Goal: Check status: Check status

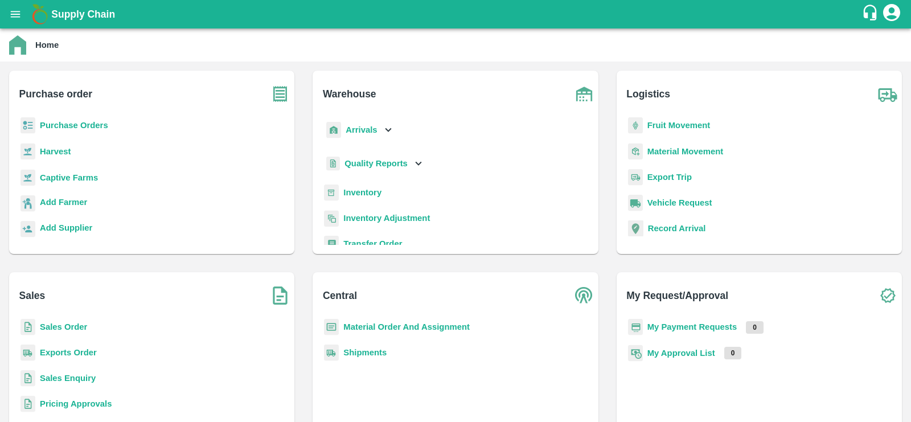
click at [396, 212] on p "Inventory Adjustment" at bounding box center [386, 218] width 87 height 13
click at [378, 214] on b "Inventory Adjustment" at bounding box center [386, 218] width 87 height 9
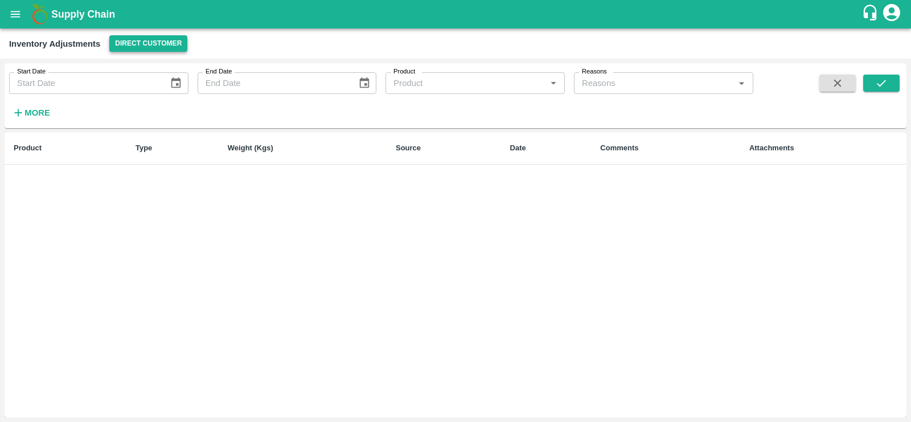
click at [154, 38] on button "Direct Customer" at bounding box center [148, 43] width 78 height 17
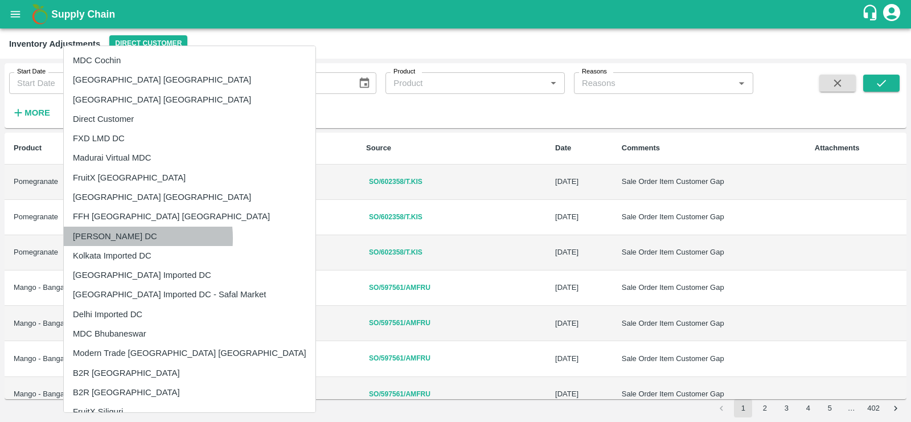
click at [120, 238] on li "[PERSON_NAME] DC" at bounding box center [190, 236] width 252 height 19
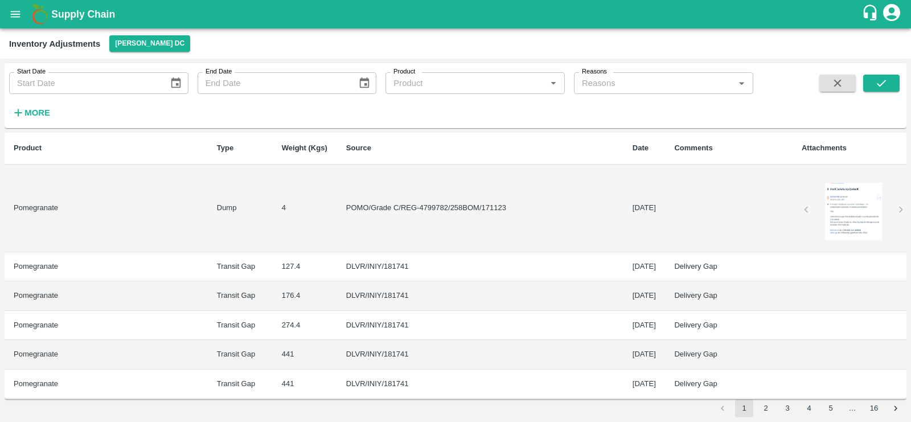
type input "DD/MM/YYYY"
click at [81, 75] on input "DD/MM/YYYY" at bounding box center [85, 83] width 152 height 22
click at [171, 84] on icon "Choose date" at bounding box center [176, 83] width 13 height 13
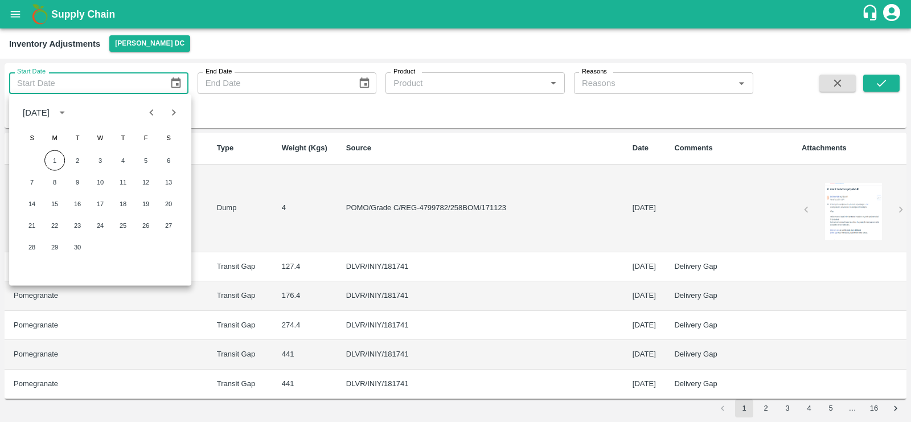
click at [151, 111] on icon "Previous month" at bounding box center [152, 112] width 4 height 6
click at [127, 162] on button "1" at bounding box center [123, 160] width 21 height 21
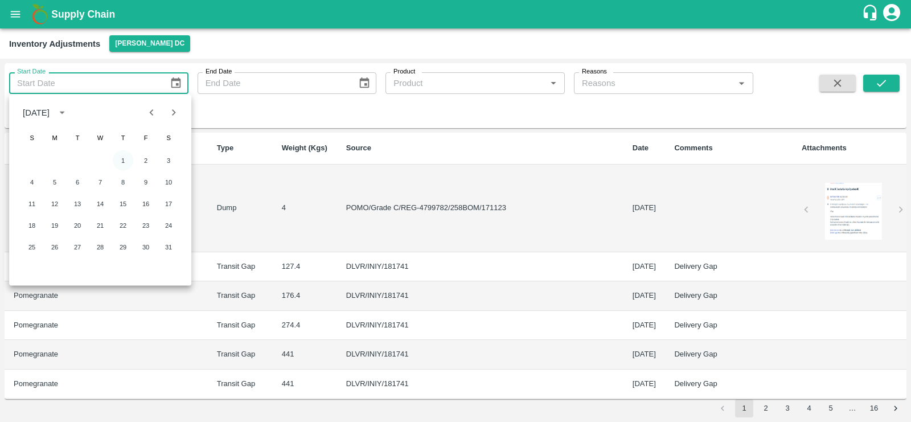
type input "01/05/2025"
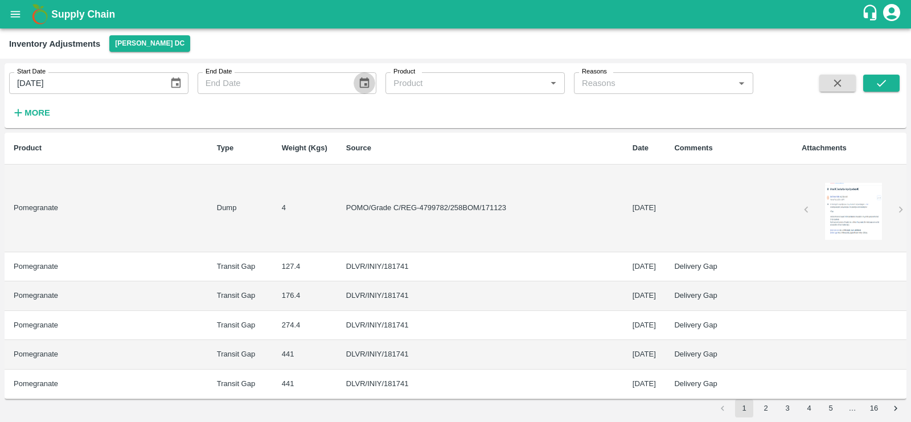
click at [363, 86] on icon "Choose date" at bounding box center [364, 83] width 13 height 13
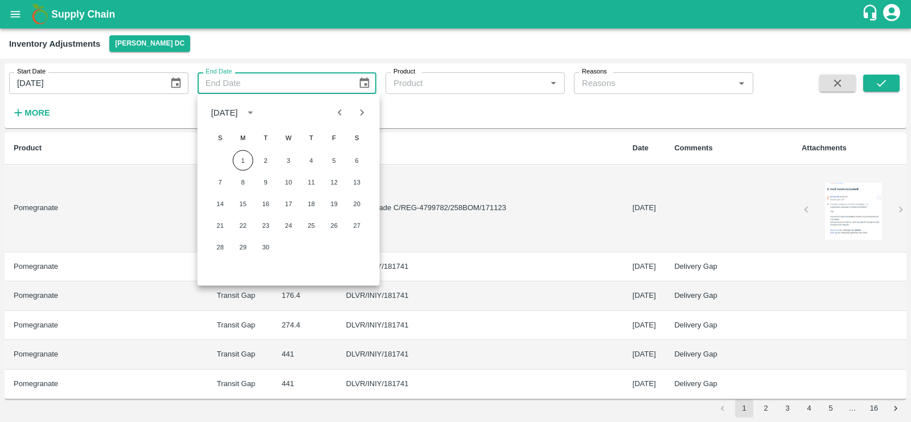
click at [341, 114] on icon "Previous month" at bounding box center [340, 112] width 4 height 6
click at [345, 108] on icon "Previous month" at bounding box center [340, 112] width 13 height 13
click at [361, 243] on button "31" at bounding box center [357, 247] width 21 height 21
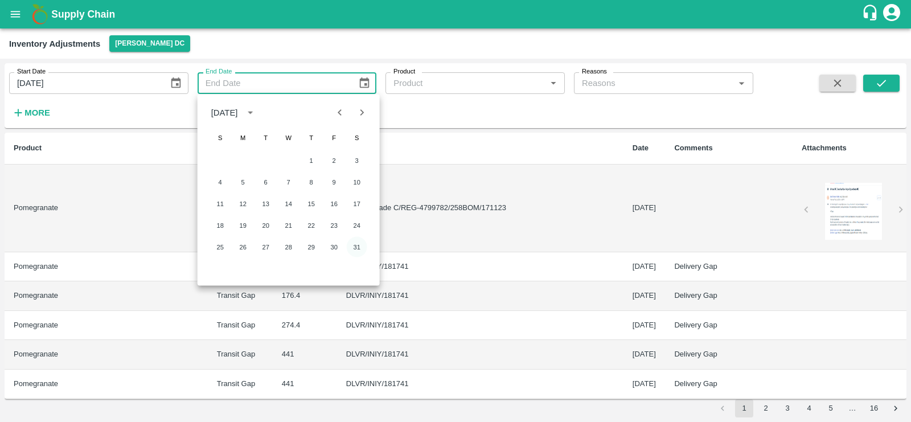
type input "31/05/2025"
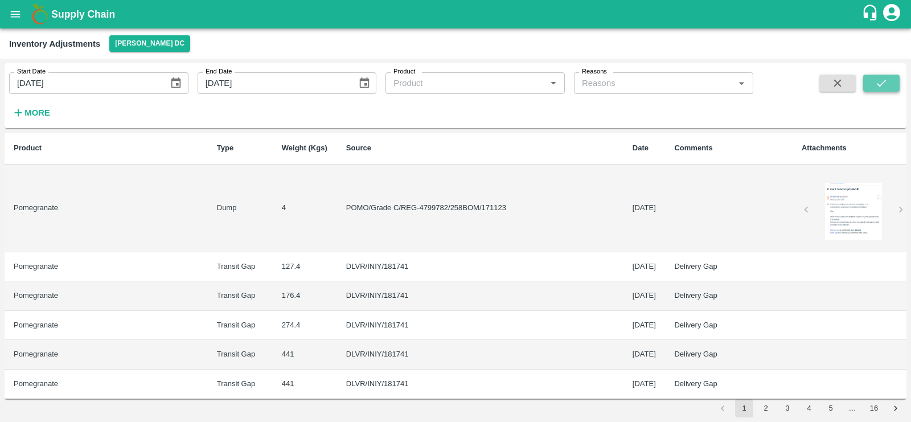
click at [880, 85] on icon "submit" at bounding box center [881, 83] width 9 height 7
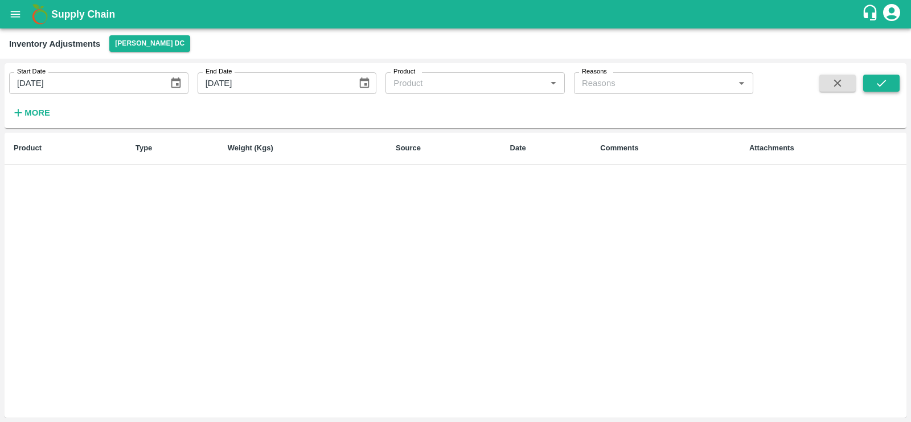
click at [877, 77] on icon "submit" at bounding box center [882, 83] width 13 height 13
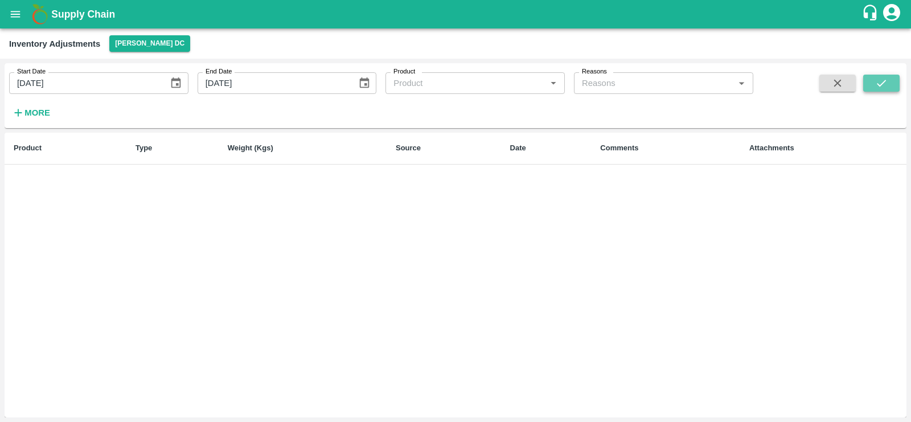
click at [877, 77] on icon "submit" at bounding box center [882, 83] width 13 height 13
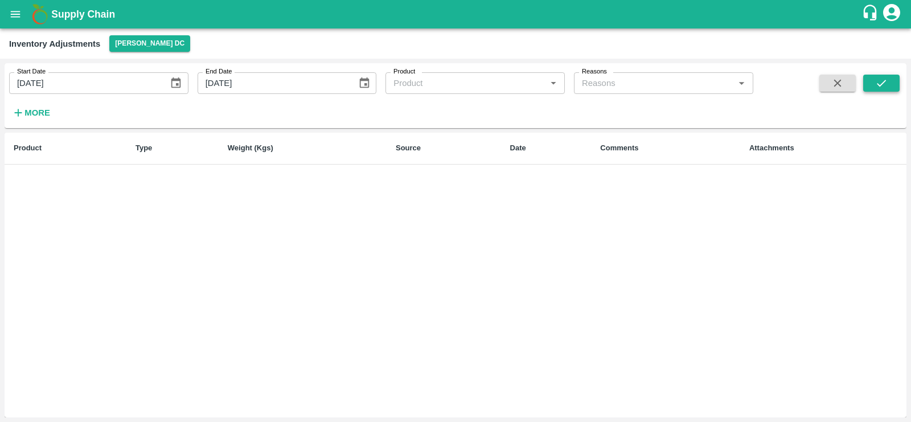
click at [877, 77] on icon "submit" at bounding box center [882, 83] width 13 height 13
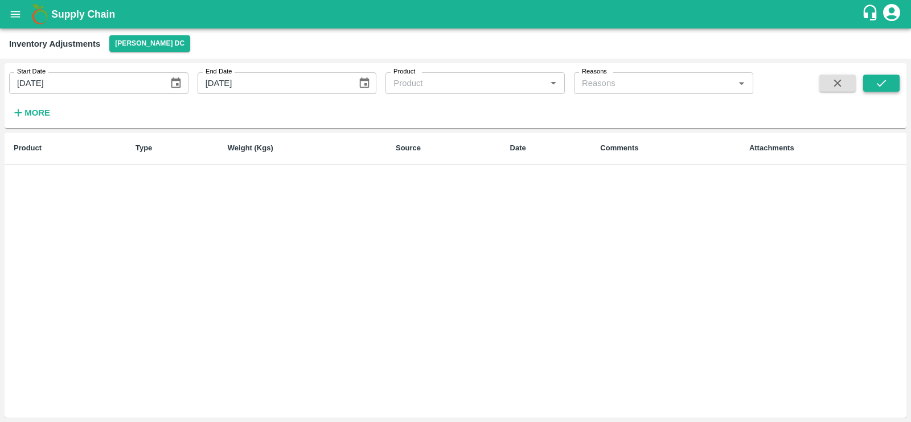
click at [877, 77] on icon "submit" at bounding box center [882, 83] width 13 height 13
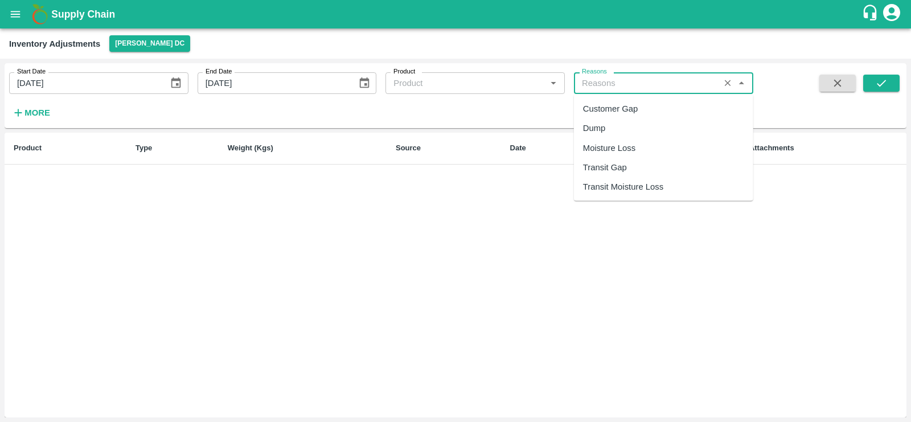
click at [660, 80] on input "Reasons" at bounding box center [647, 83] width 139 height 15
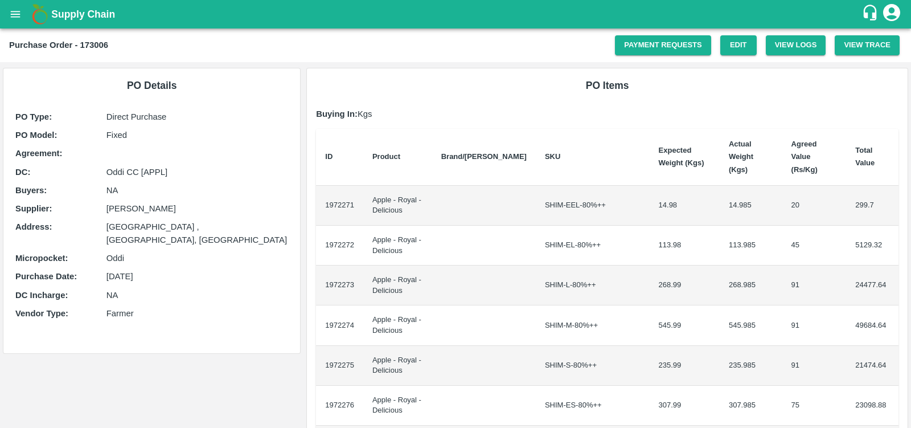
click at [11, 15] on icon "open drawer" at bounding box center [15, 14] width 13 height 13
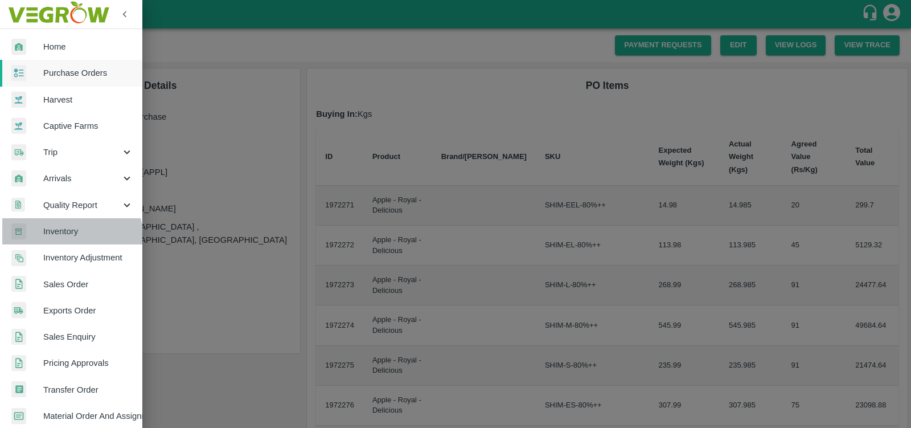
click at [71, 238] on link "Inventory" at bounding box center [71, 231] width 142 height 26
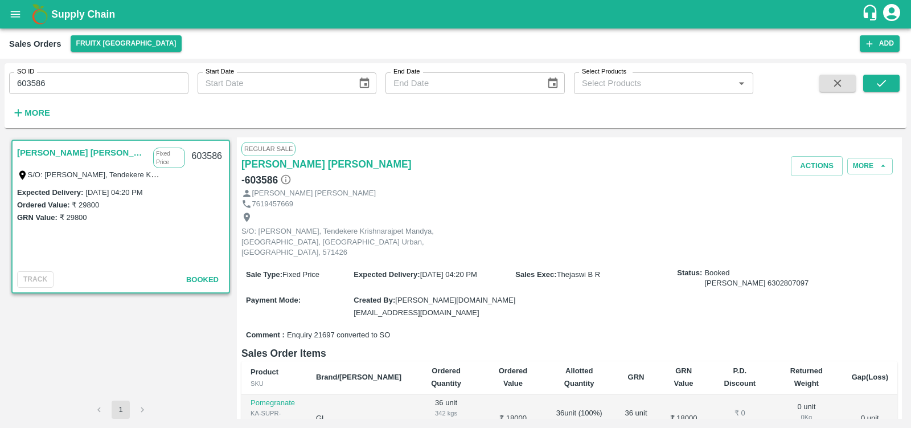
scroll to position [10, 0]
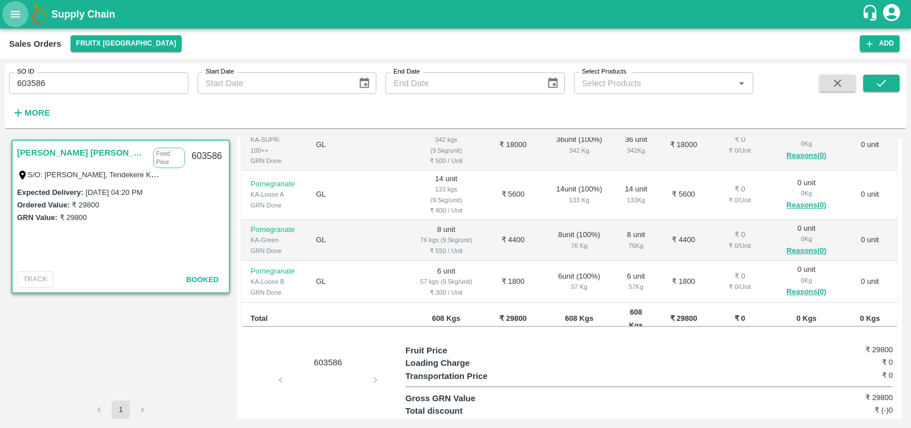
click at [15, 16] on icon "open drawer" at bounding box center [15, 14] width 13 height 13
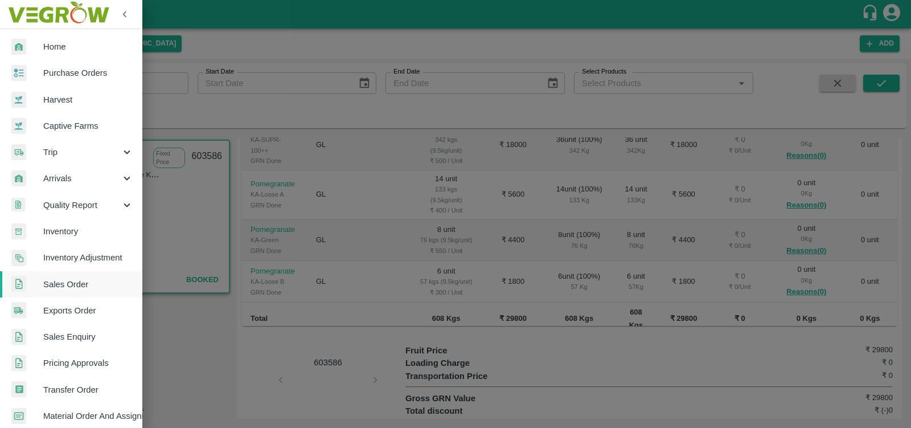
click at [80, 255] on span "Inventory Adjustment" at bounding box center [88, 257] width 90 height 13
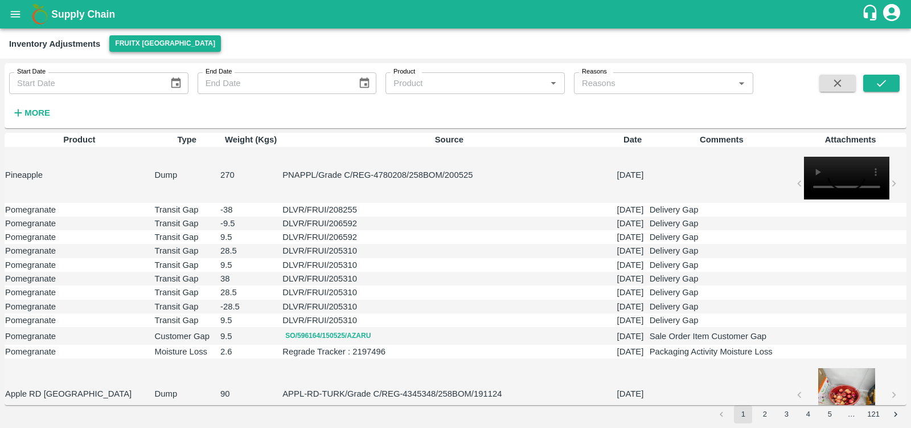
click at [146, 45] on button "FruitX [GEOGRAPHIC_DATA]" at bounding box center [165, 43] width 112 height 17
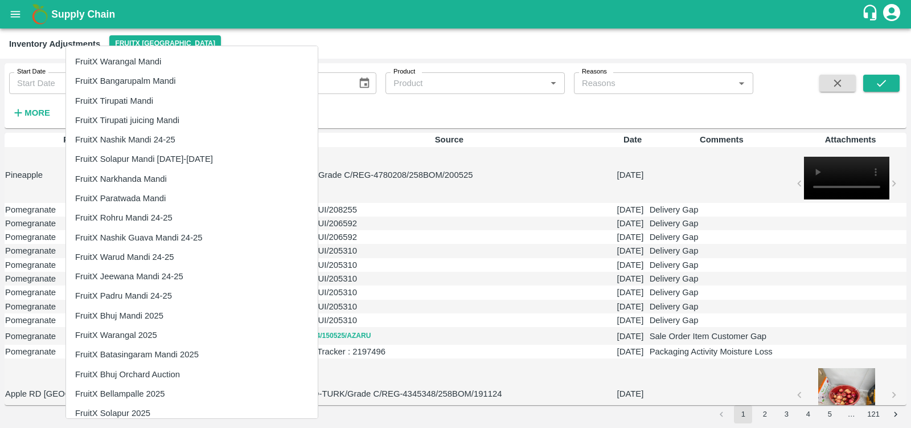
scroll to position [789, 0]
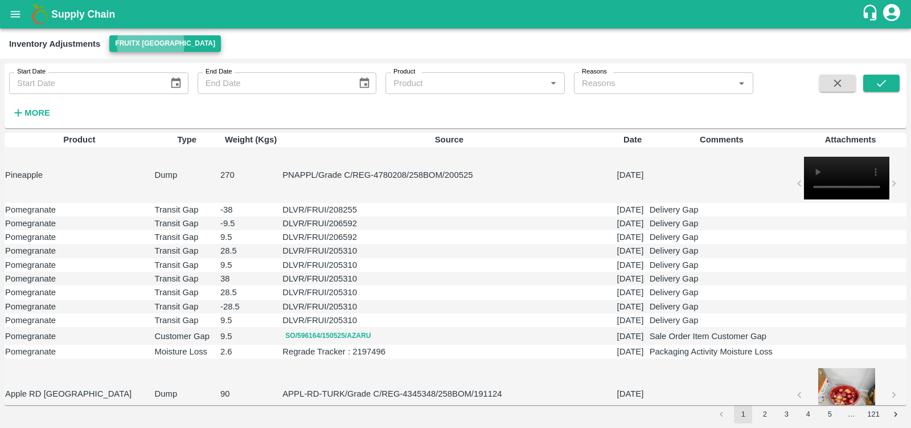
click at [375, 40] on div "Inventory Adjustments FruitX [GEOGRAPHIC_DATA]" at bounding box center [454, 43] width 891 height 17
click at [141, 45] on button "FruitX [GEOGRAPHIC_DATA]" at bounding box center [165, 43] width 112 height 17
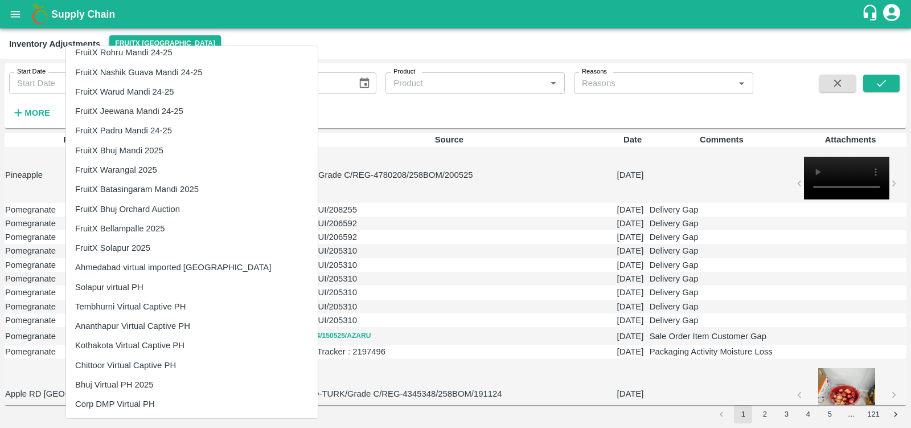
scroll to position [0, 0]
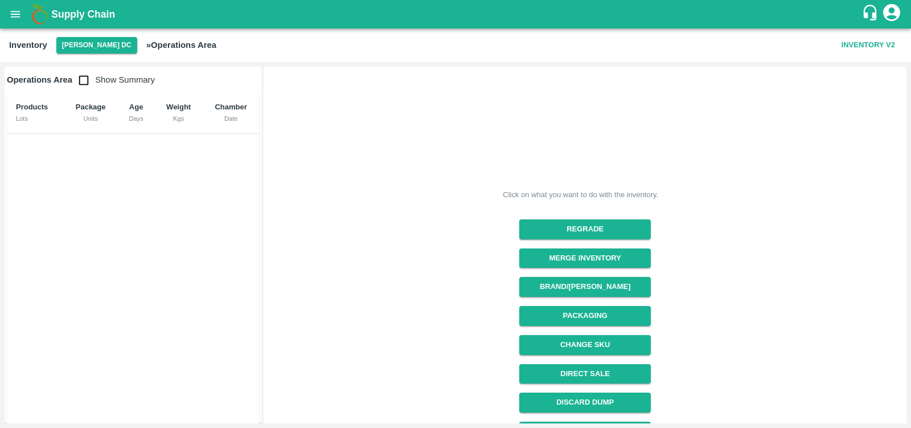
click at [93, 55] on div "Inventory Iniya Koyambedu DC » Operations Area Inventory V2" at bounding box center [455, 45] width 911 height 34
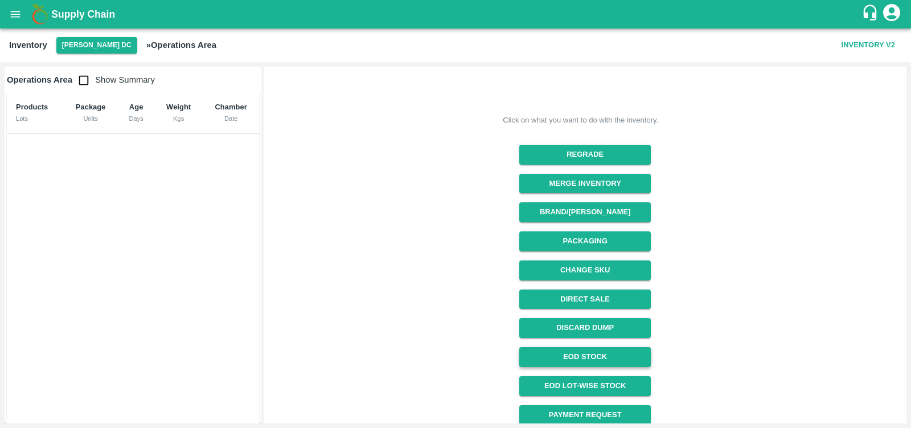
scroll to position [75, 0]
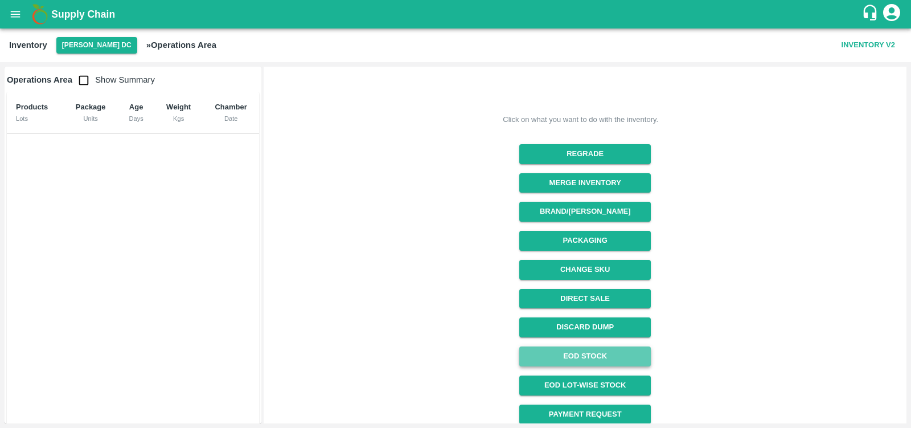
click at [588, 357] on link "EOD Stock" at bounding box center [586, 356] width 132 height 20
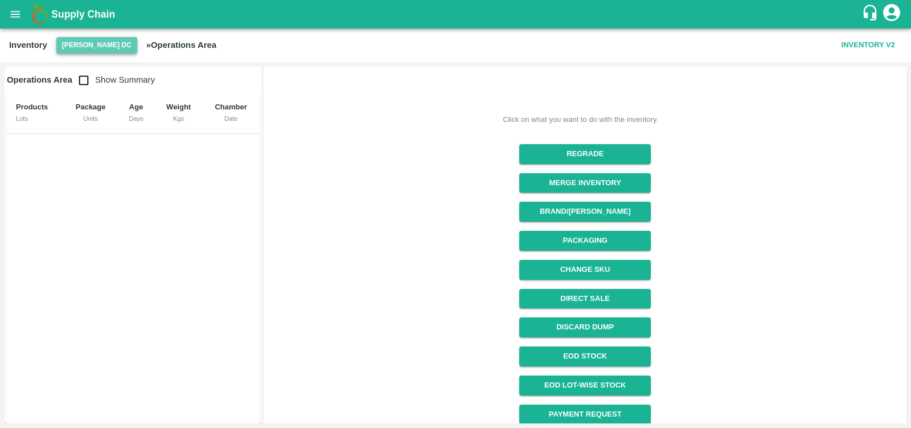
click at [80, 45] on button "[PERSON_NAME] DC" at bounding box center [96, 45] width 81 height 17
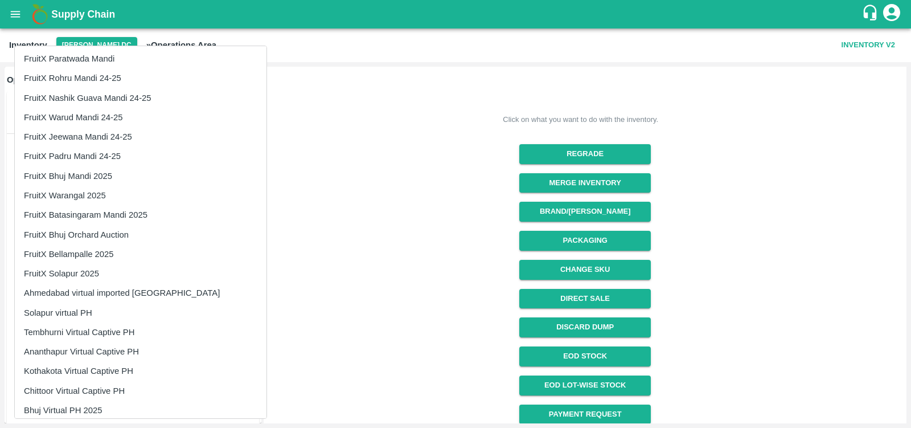
scroll to position [789, 0]
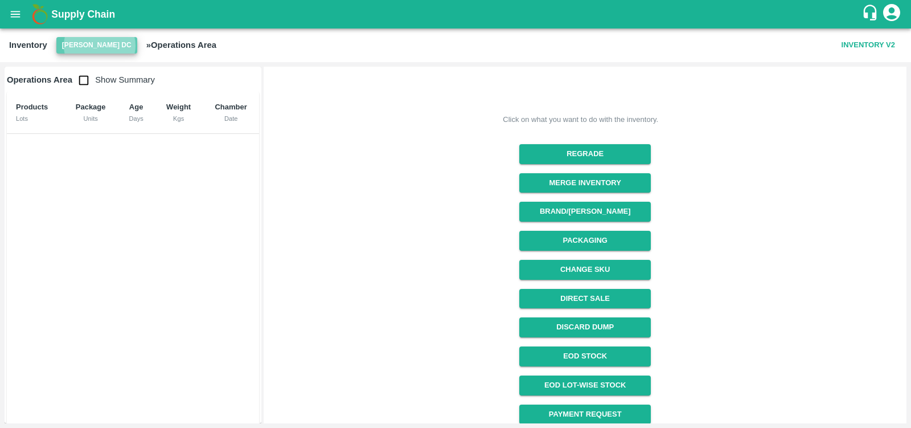
click at [100, 46] on button "[PERSON_NAME] DC" at bounding box center [96, 45] width 81 height 17
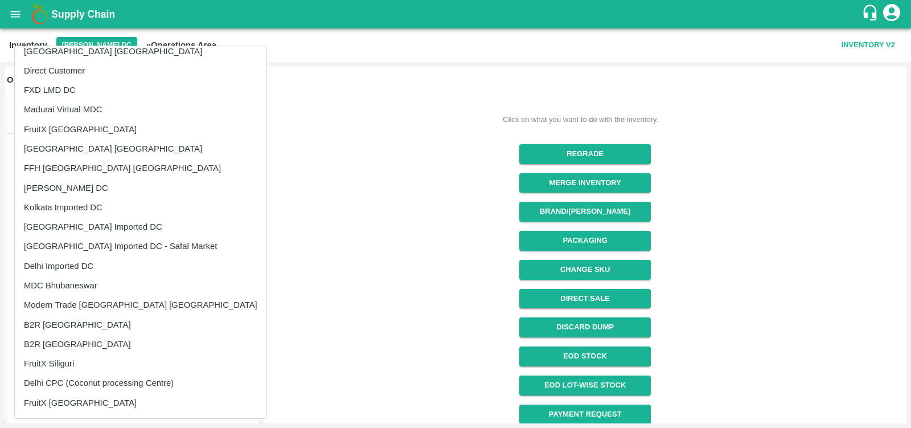
scroll to position [0, 0]
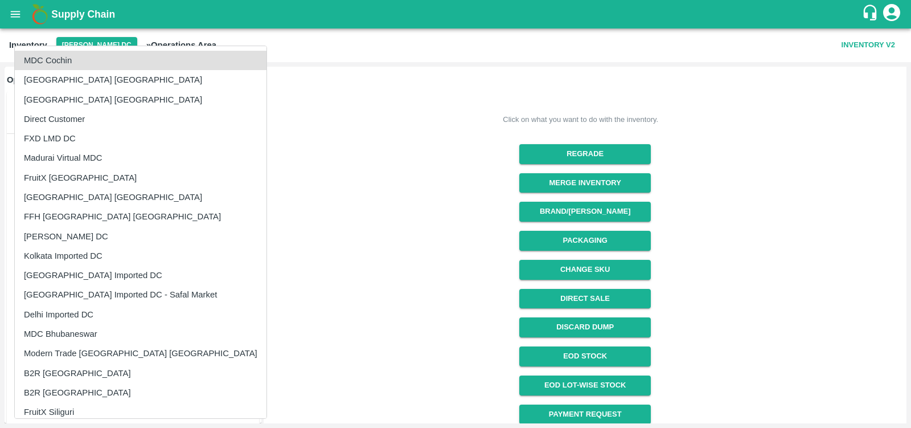
click at [15, 13] on div at bounding box center [455, 214] width 911 height 428
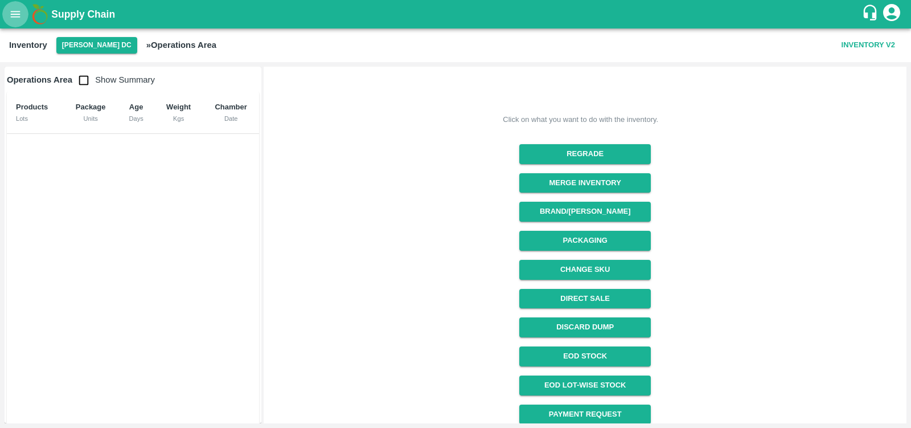
click at [15, 14] on icon "open drawer" at bounding box center [16, 14] width 10 height 6
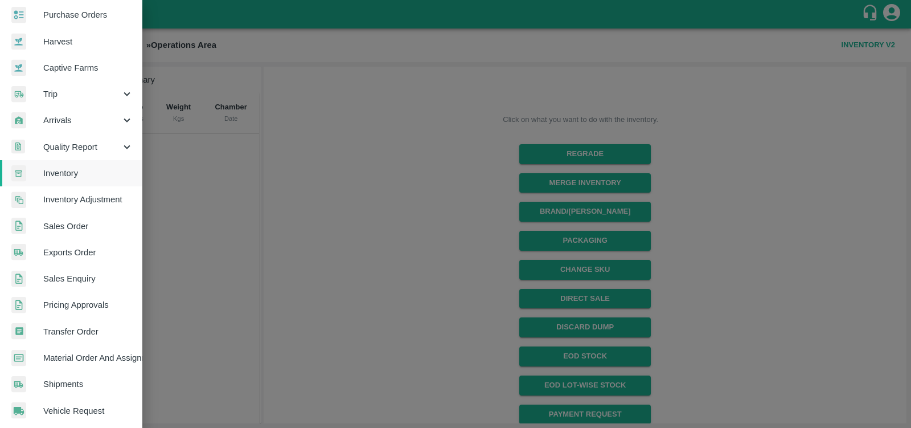
scroll to position [58, 0]
click at [89, 97] on span "Trip" at bounding box center [81, 94] width 77 height 13
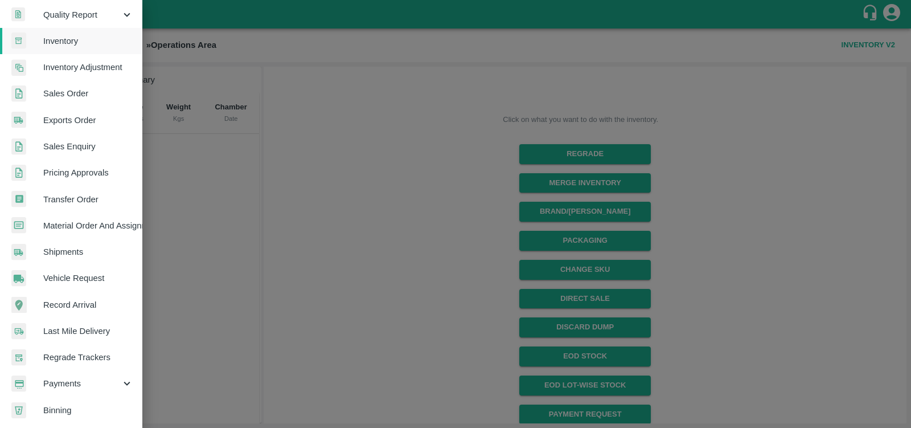
scroll to position [300, 0]
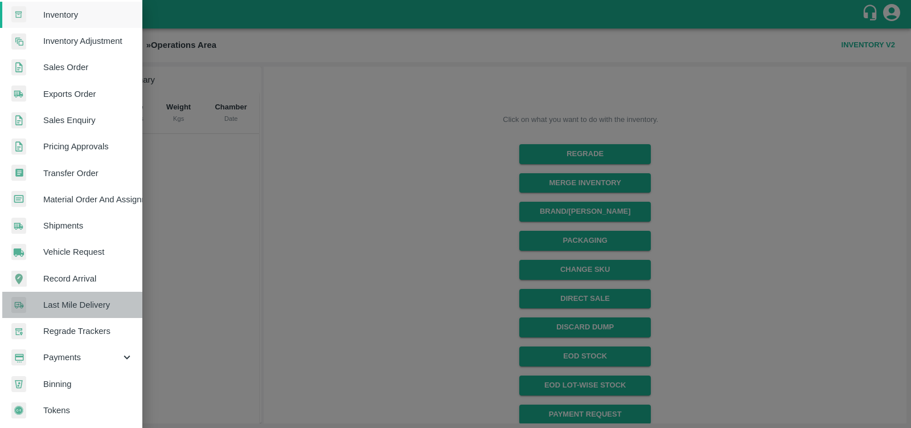
click at [76, 300] on span "Last Mile Delivery" at bounding box center [88, 304] width 90 height 13
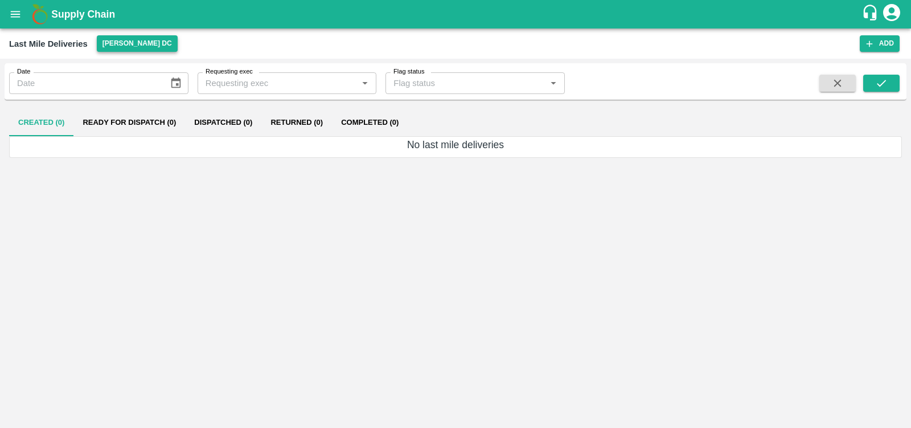
click at [114, 39] on button "[PERSON_NAME] DC" at bounding box center [137, 43] width 81 height 17
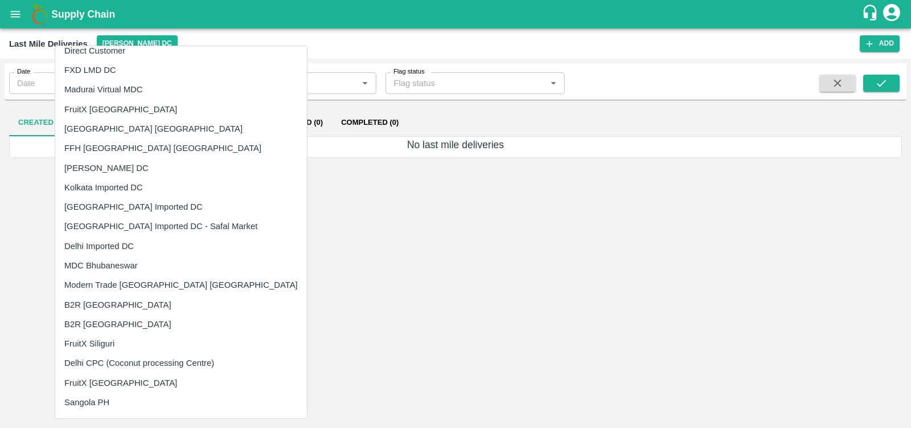
scroll to position [0, 0]
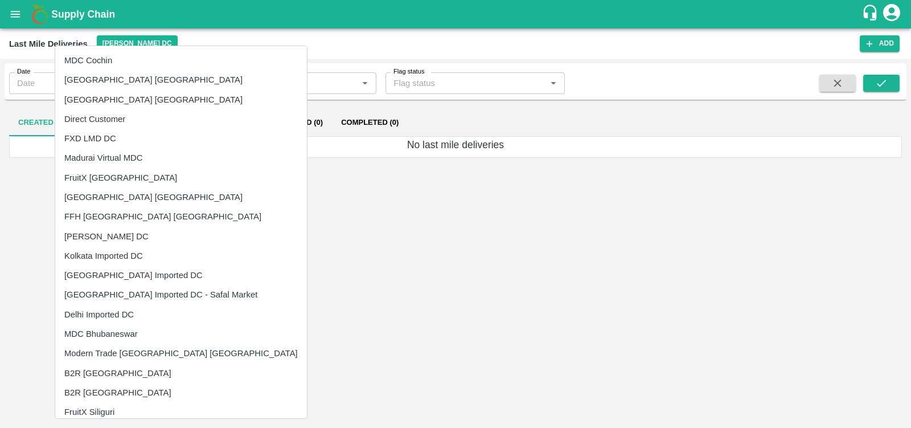
click at [307, 230] on div at bounding box center [455, 214] width 911 height 428
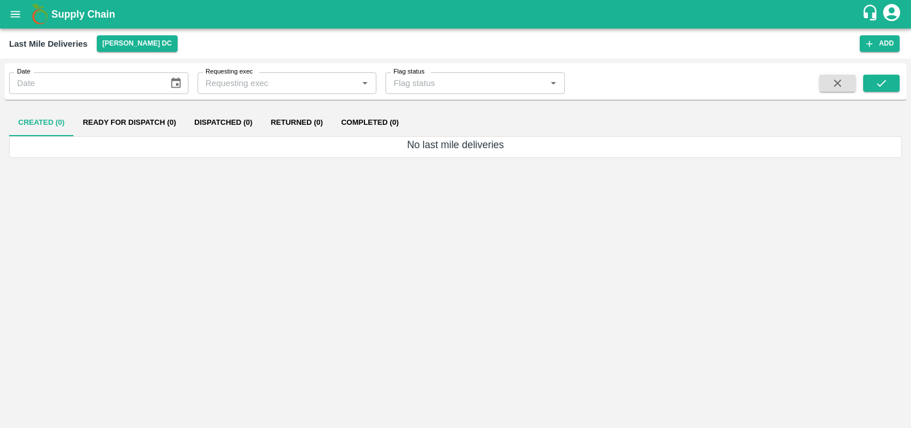
click at [13, 17] on icon "open drawer" at bounding box center [16, 14] width 10 height 6
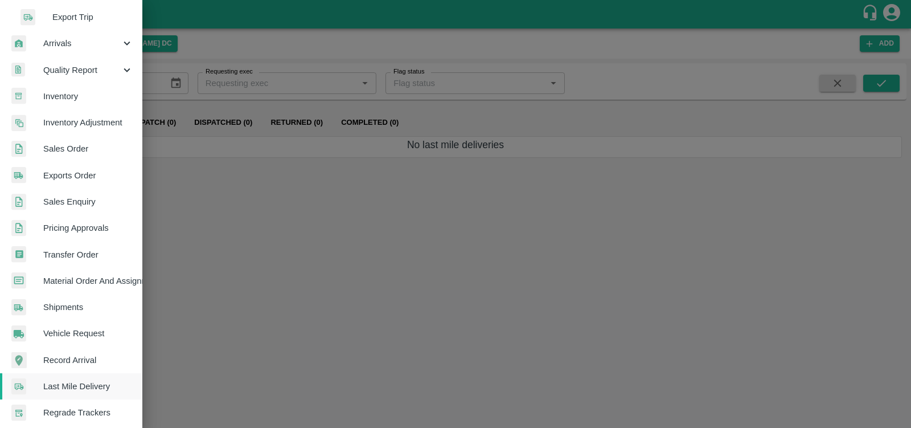
scroll to position [300, 0]
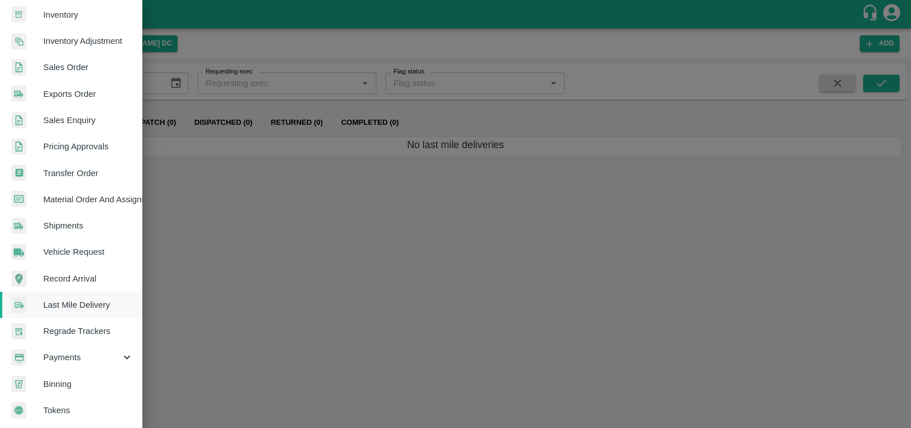
click at [71, 246] on span "Vehicle Request" at bounding box center [88, 252] width 90 height 13
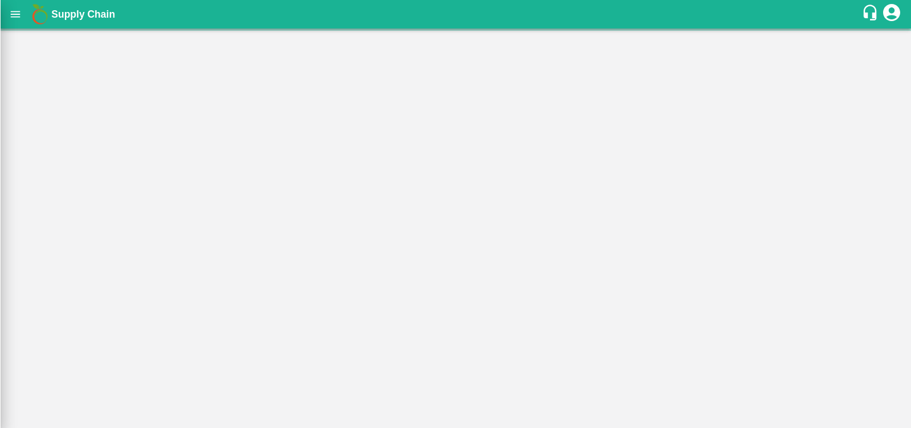
scroll to position [295, 0]
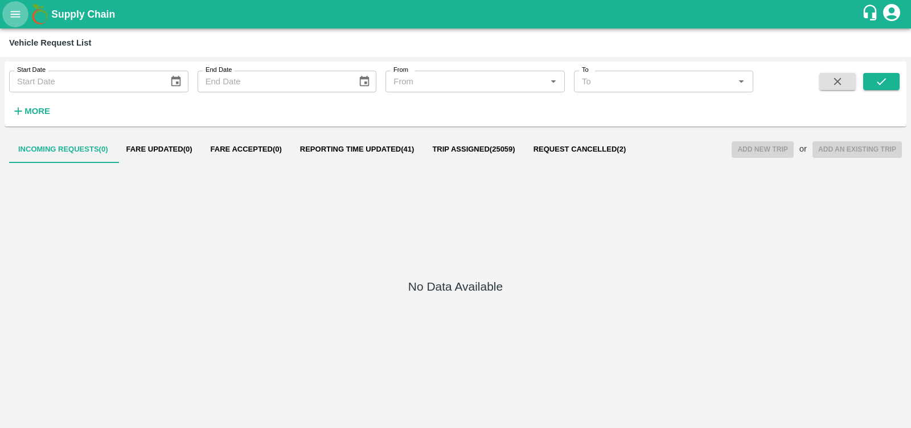
click at [17, 15] on icon "open drawer" at bounding box center [15, 14] width 13 height 13
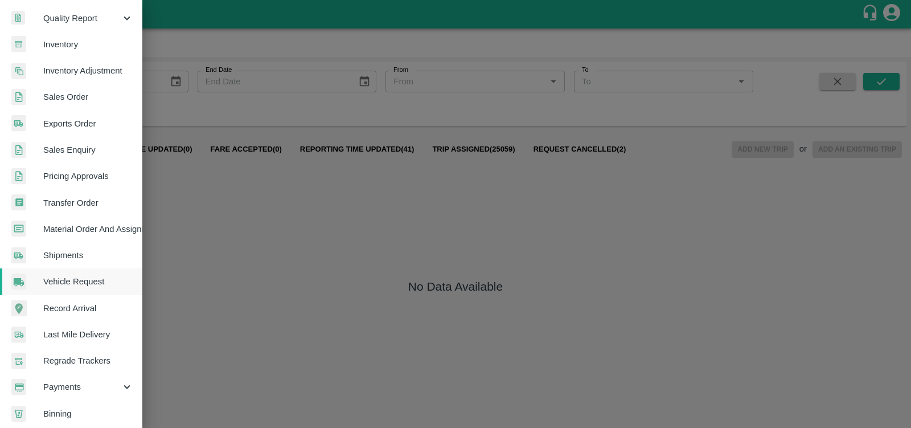
scroll to position [271, 0]
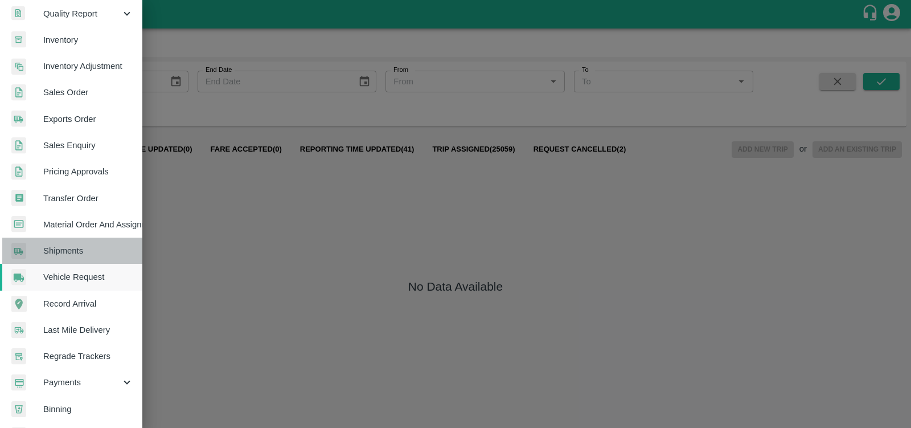
click at [75, 251] on span "Shipments" at bounding box center [88, 250] width 90 height 13
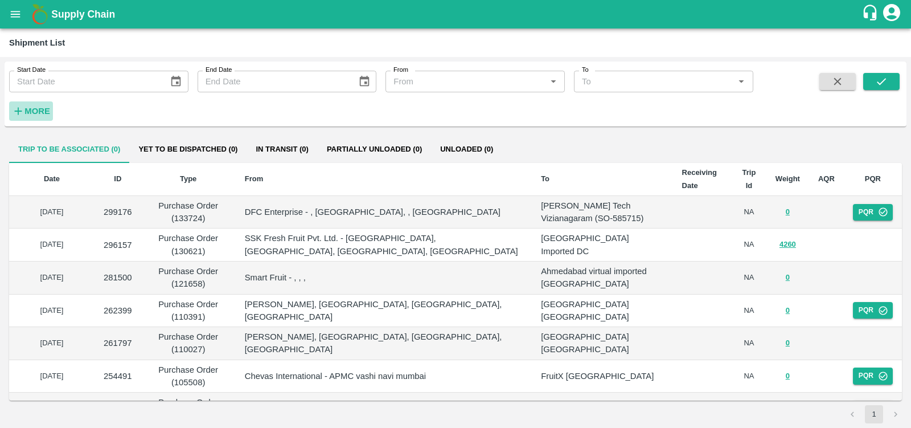
click at [32, 112] on strong "More" at bounding box center [37, 111] width 26 height 9
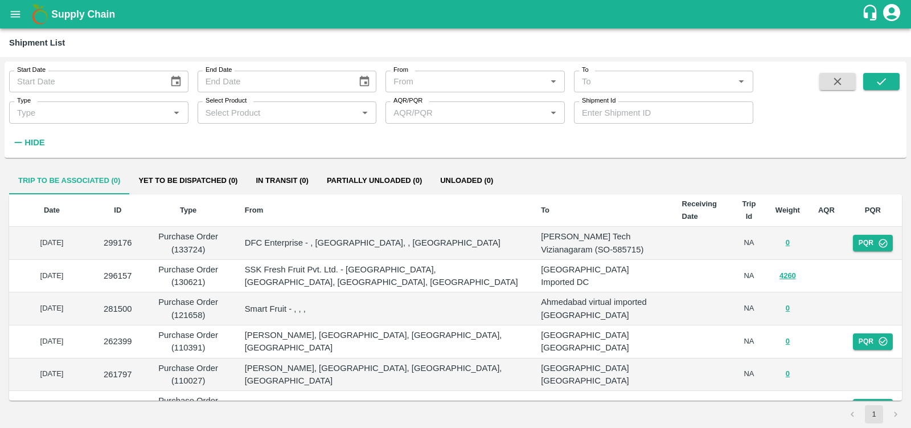
click at [610, 112] on input "Shipment Id" at bounding box center [663, 112] width 179 height 22
click at [639, 104] on input "Shipment Id" at bounding box center [663, 112] width 179 height 22
paste input "179233"
type input "179233"
click at [887, 79] on icon "submit" at bounding box center [882, 81] width 13 height 13
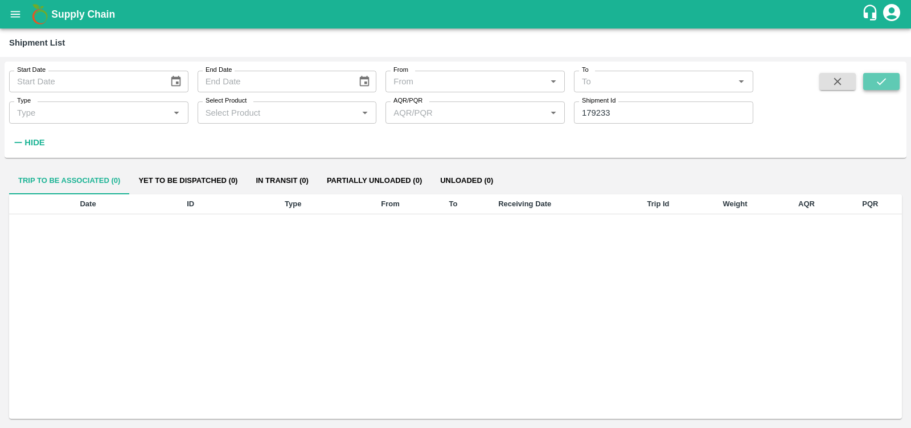
click at [874, 78] on button "submit" at bounding box center [882, 81] width 36 height 17
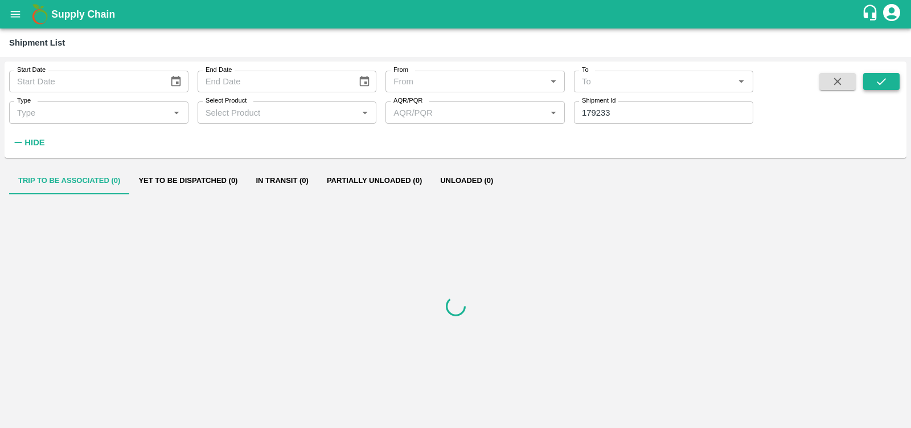
click at [874, 78] on button "submit" at bounding box center [882, 81] width 36 height 17
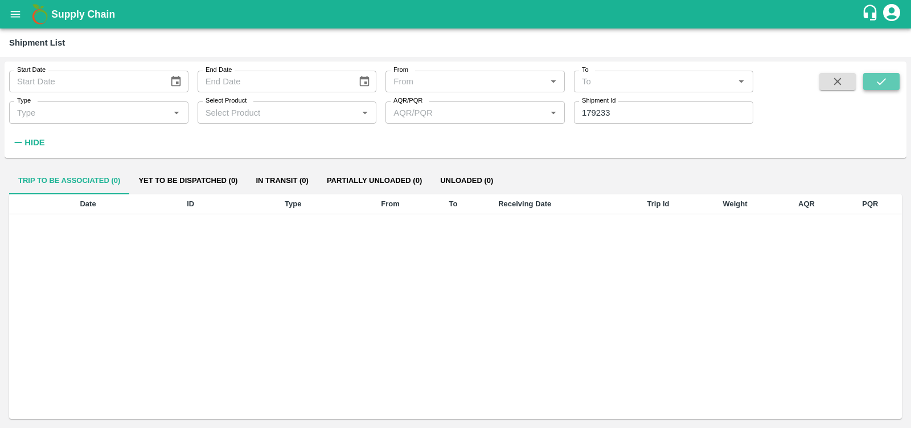
click at [874, 78] on button "submit" at bounding box center [882, 81] width 36 height 17
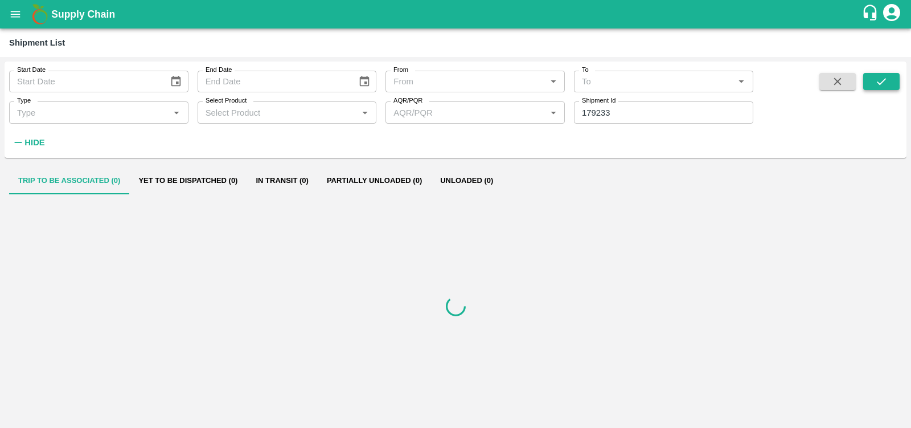
click at [874, 78] on button "submit" at bounding box center [882, 81] width 36 height 17
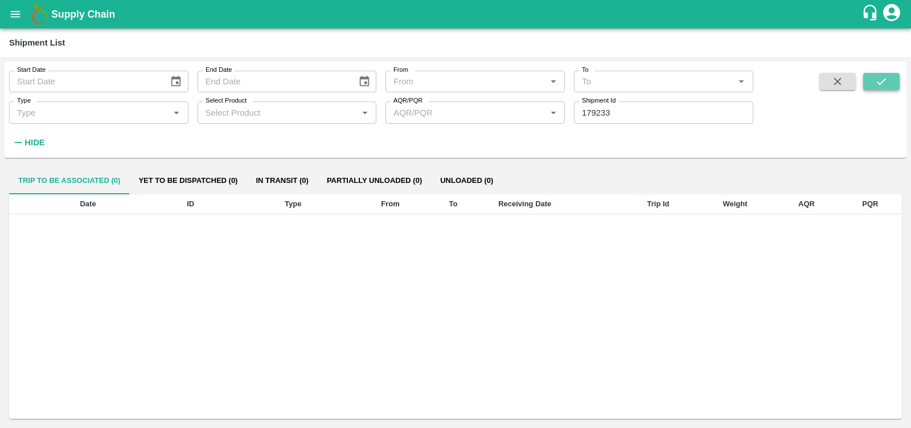
click at [874, 78] on button "submit" at bounding box center [882, 81] width 36 height 17
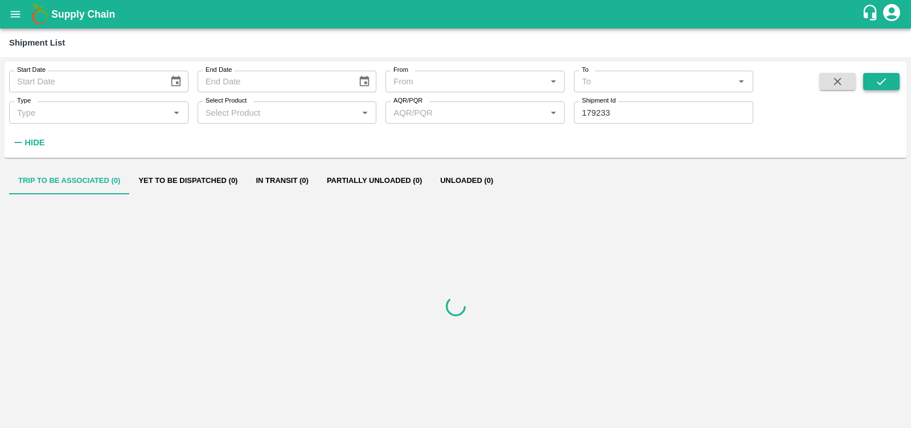
click at [874, 78] on button "submit" at bounding box center [882, 81] width 36 height 17
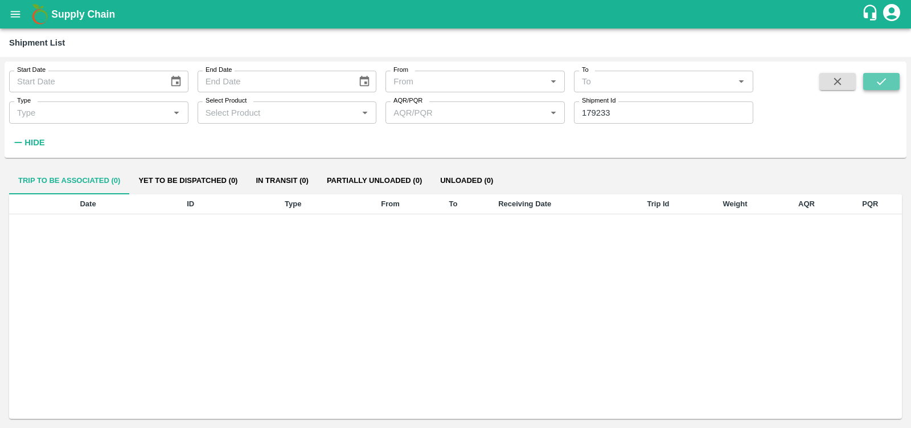
click at [874, 78] on button "submit" at bounding box center [882, 81] width 36 height 17
click at [594, 111] on input "179233" at bounding box center [663, 112] width 179 height 22
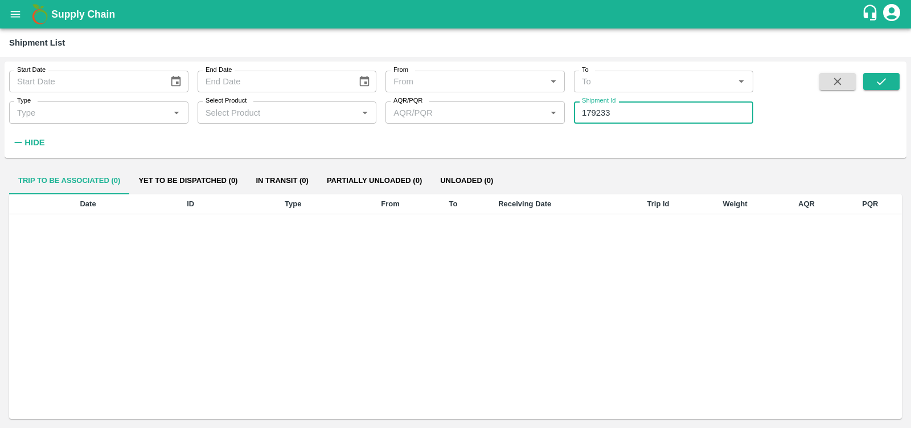
click at [594, 111] on input "179233" at bounding box center [663, 112] width 179 height 22
